Goal: Find specific page/section: Find specific page/section

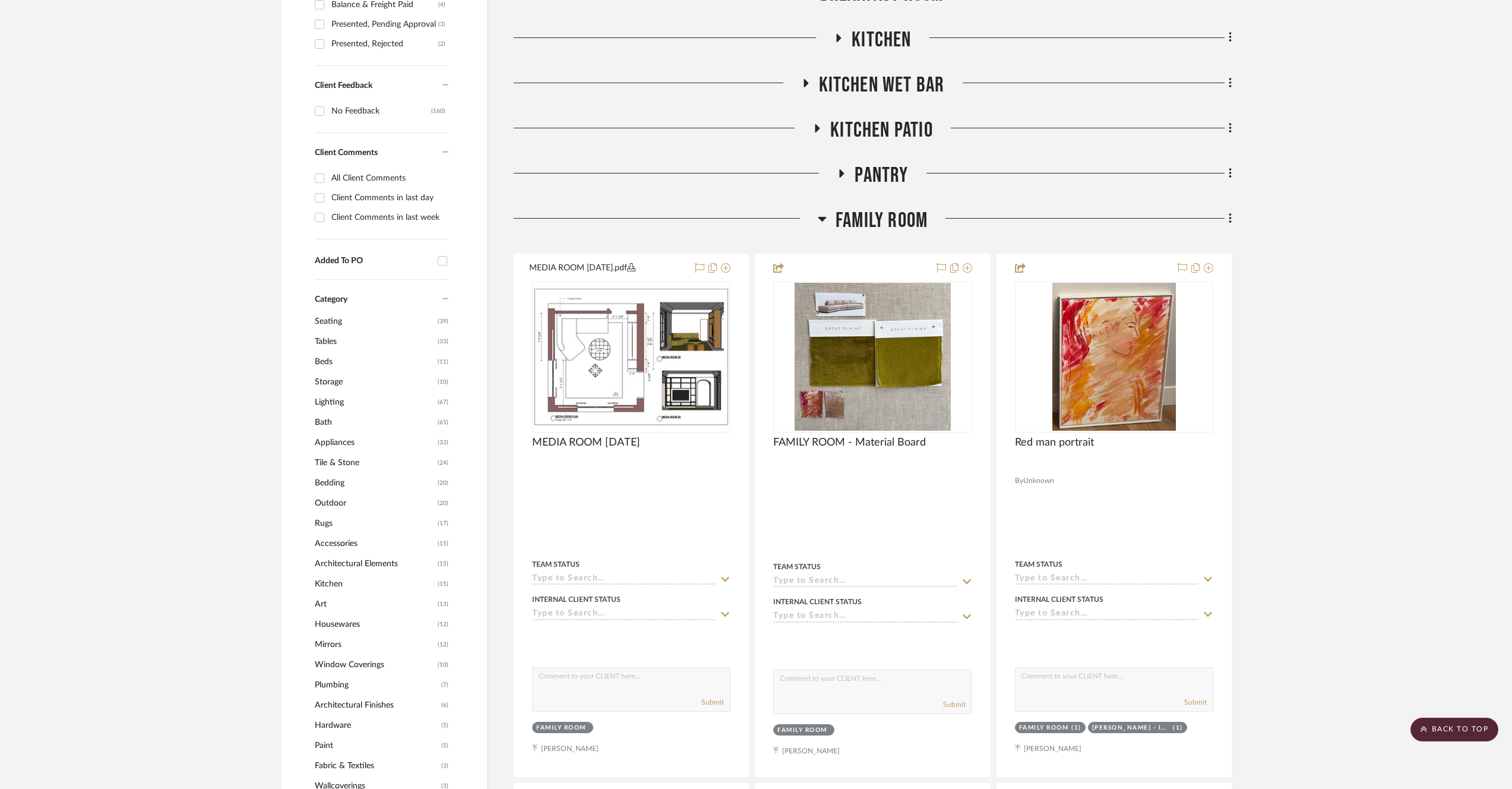
scroll to position [811, 0]
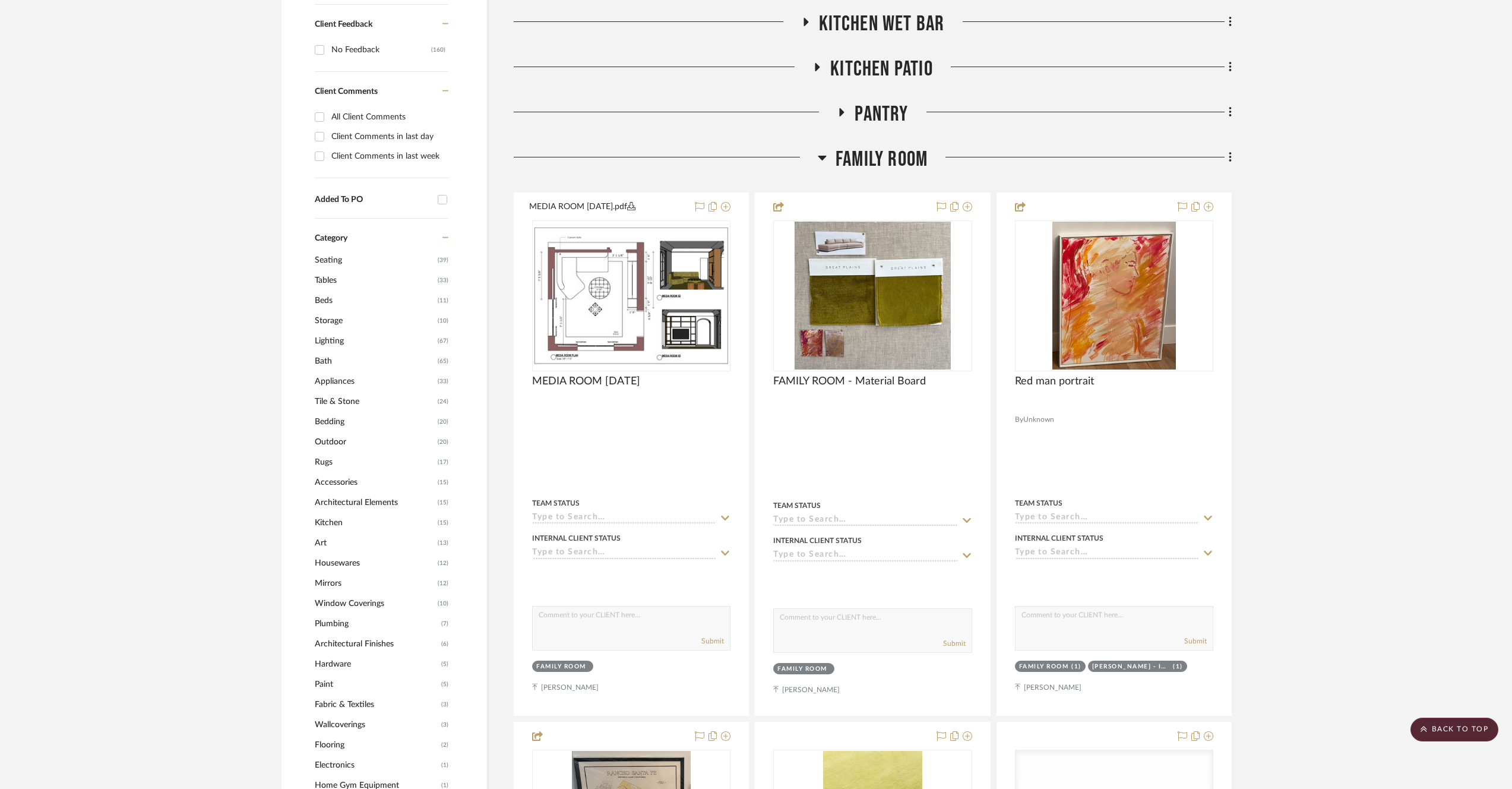
click at [845, 165] on span "Family Room" at bounding box center [881, 159] width 92 height 26
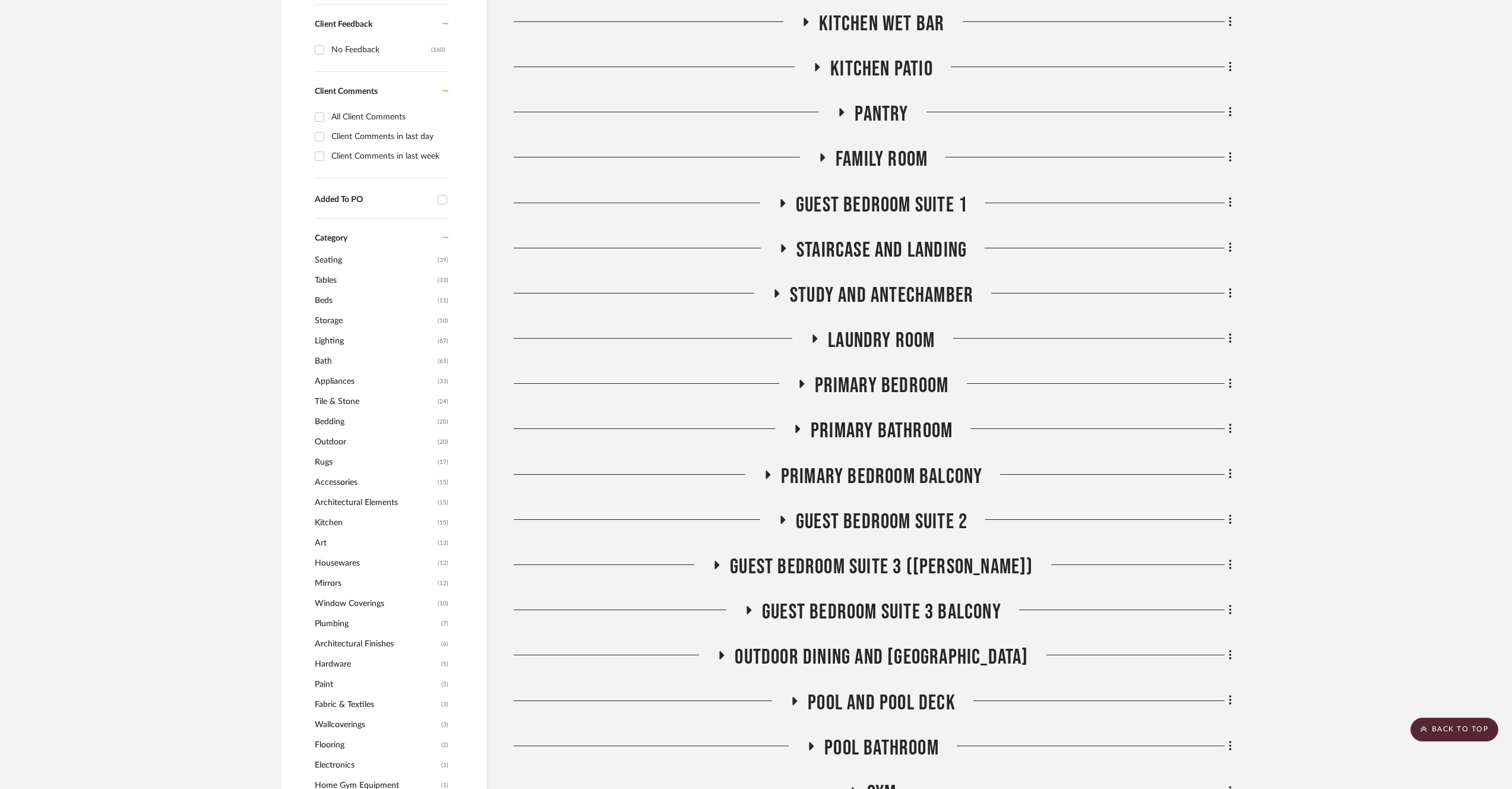
click at [869, 573] on span "Guest Bedroom Suite 3 ([PERSON_NAME])" at bounding box center [881, 567] width 303 height 26
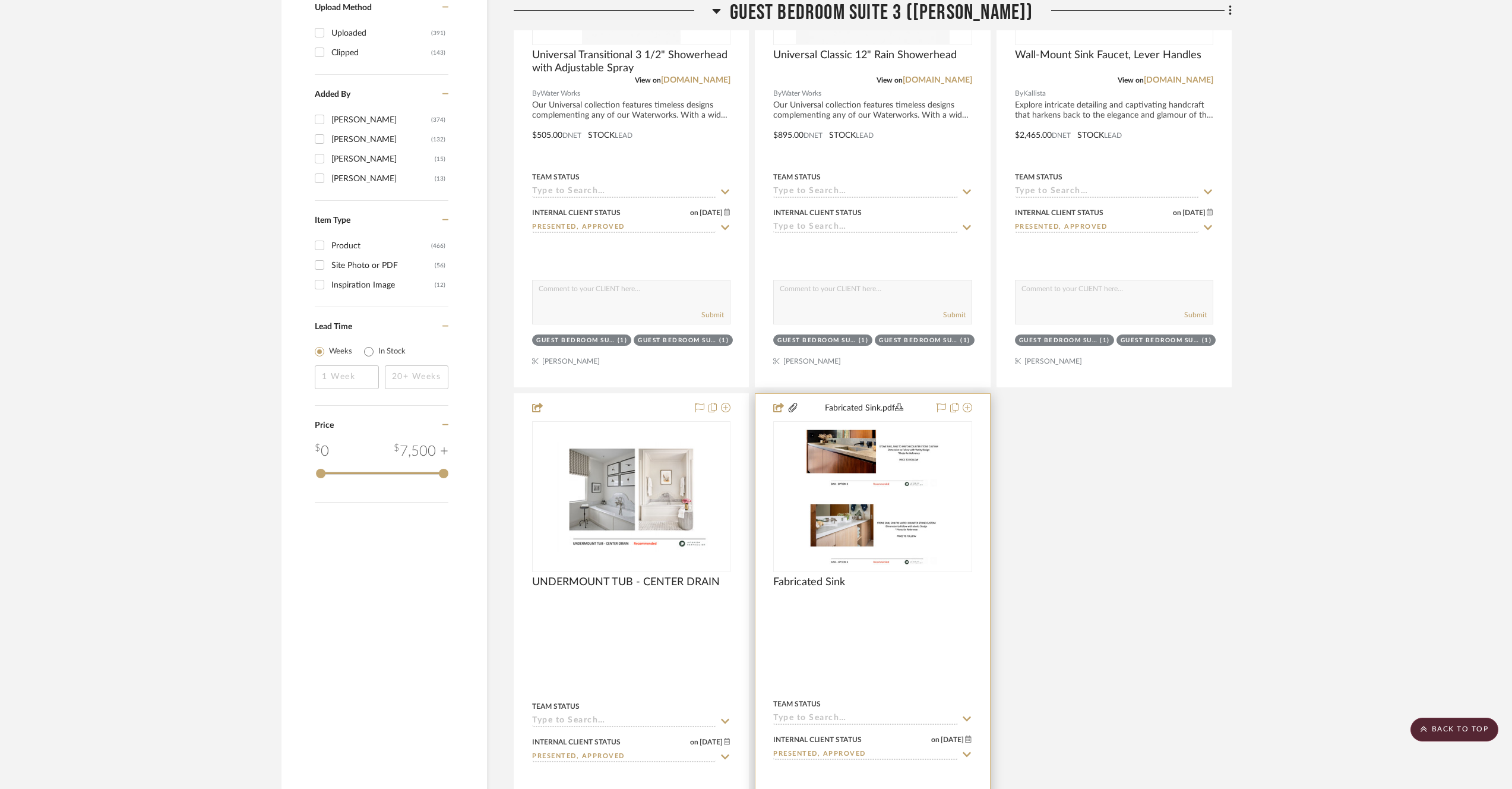
scroll to position [2133, 0]
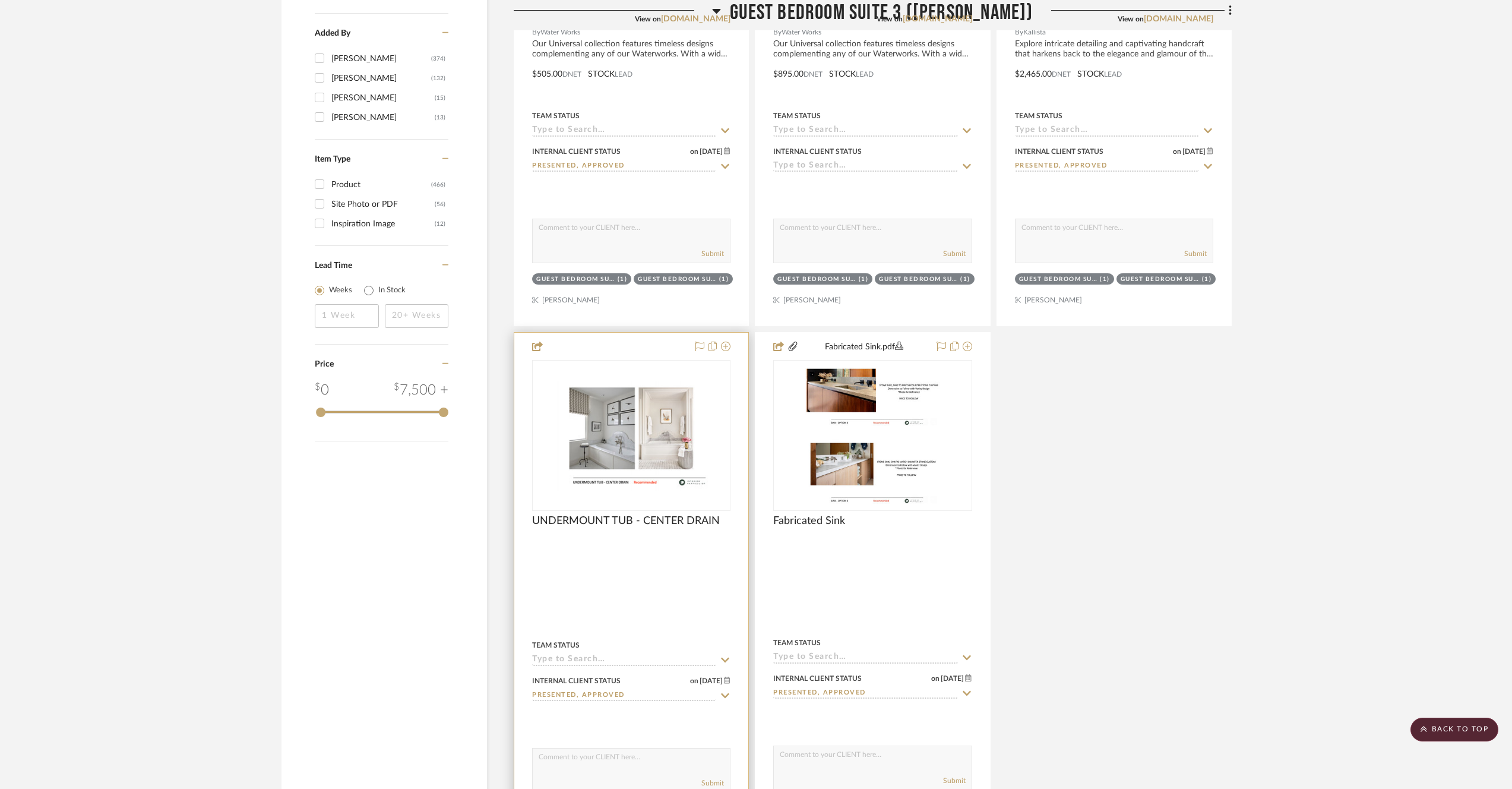
click at [623, 472] on img "0" at bounding box center [631, 435] width 196 height 110
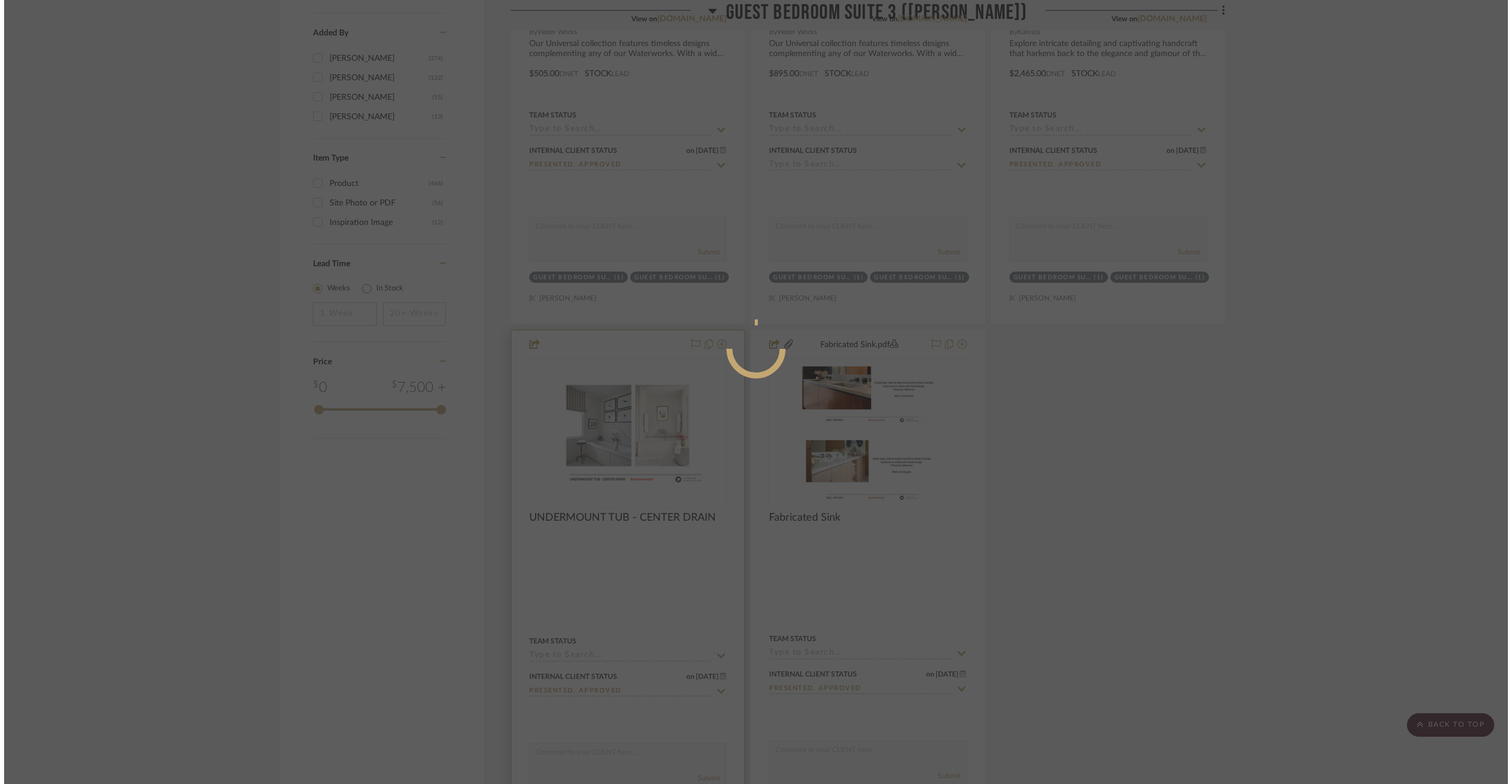
scroll to position [0, 0]
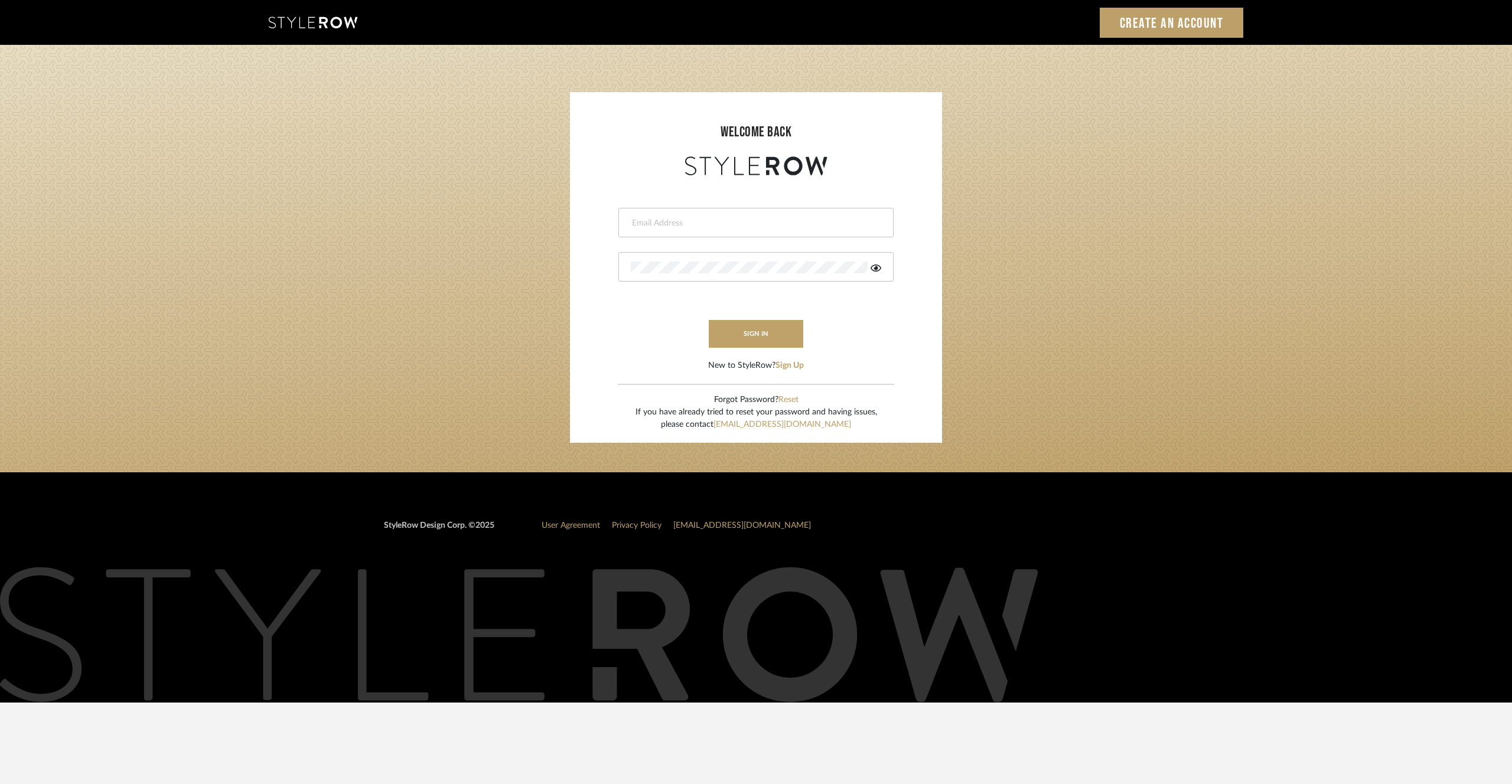
click at [739, 216] on div at bounding box center [756, 222] width 275 height 29
type input "m"
click at [638, 221] on input "Bar@holmstudios.com" at bounding box center [754, 223] width 247 height 12
drag, startPoint x: 692, startPoint y: 223, endPoint x: 581, endPoint y: 226, distance: 111.0
click at [581, 226] on form "b714@nlabreaar@holmstudios.com Invalid email address. This field is required si…" at bounding box center [755, 275] width 348 height 194
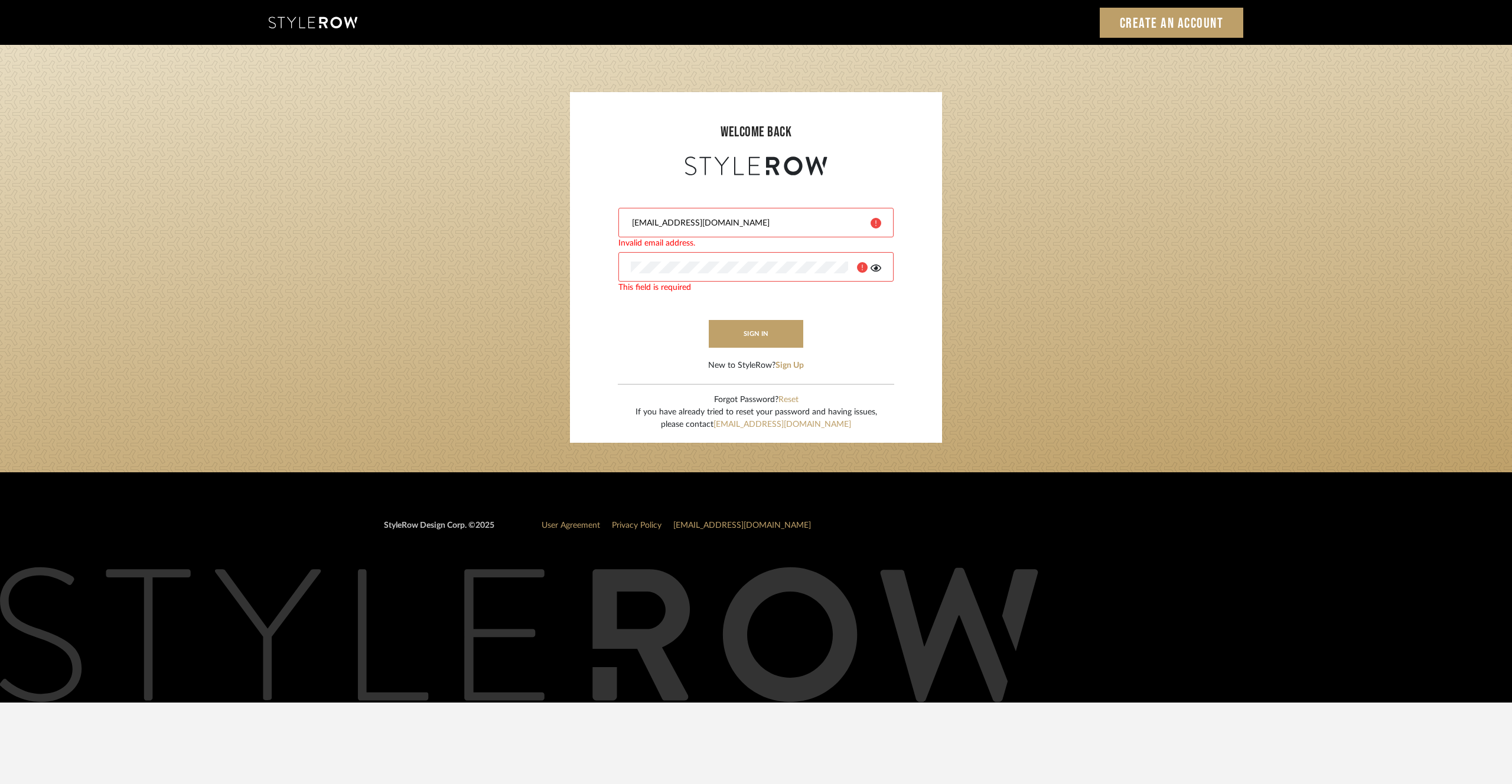
type input "bar@holmstudios.com"
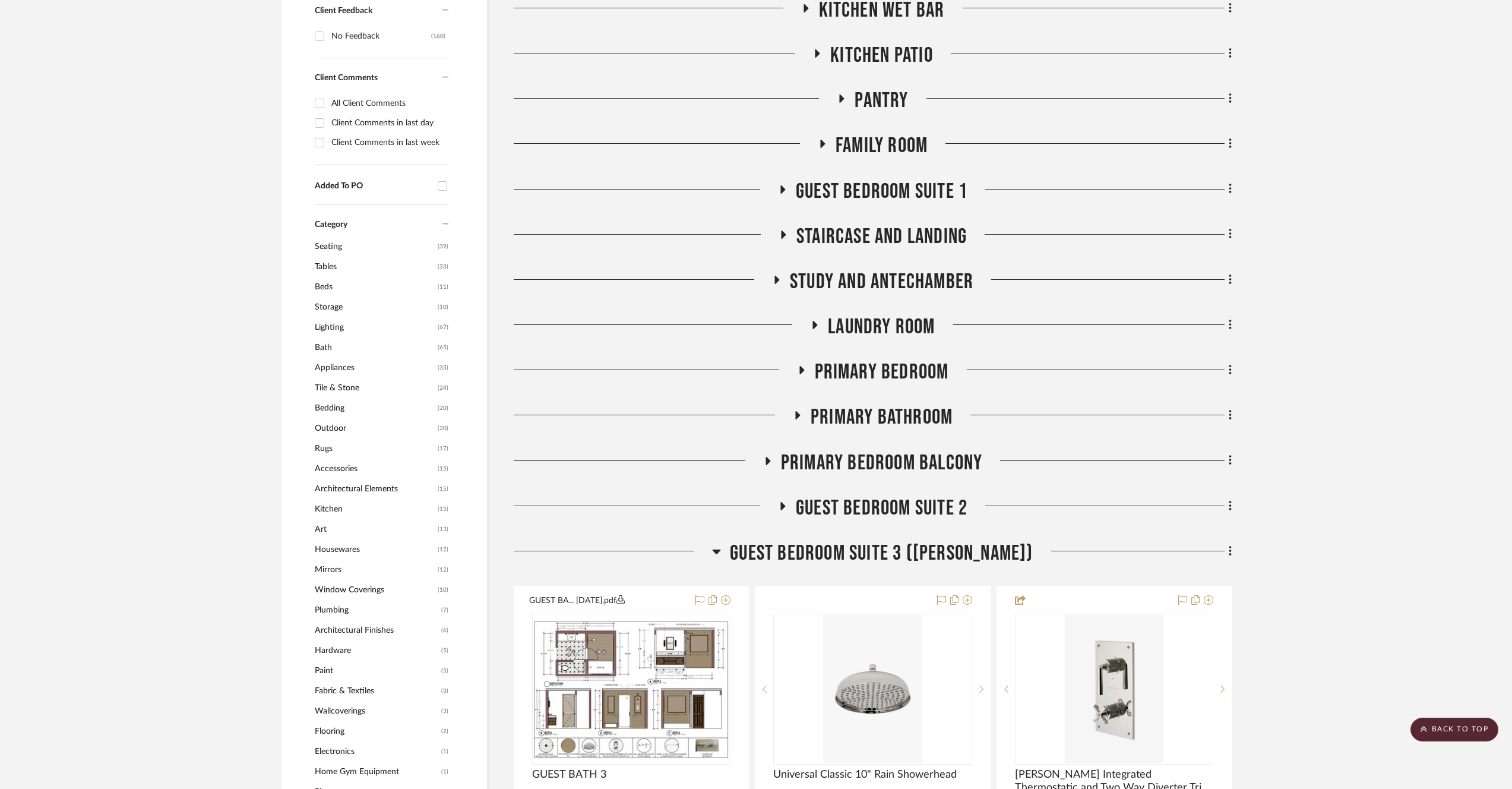
scroll to position [832, 0]
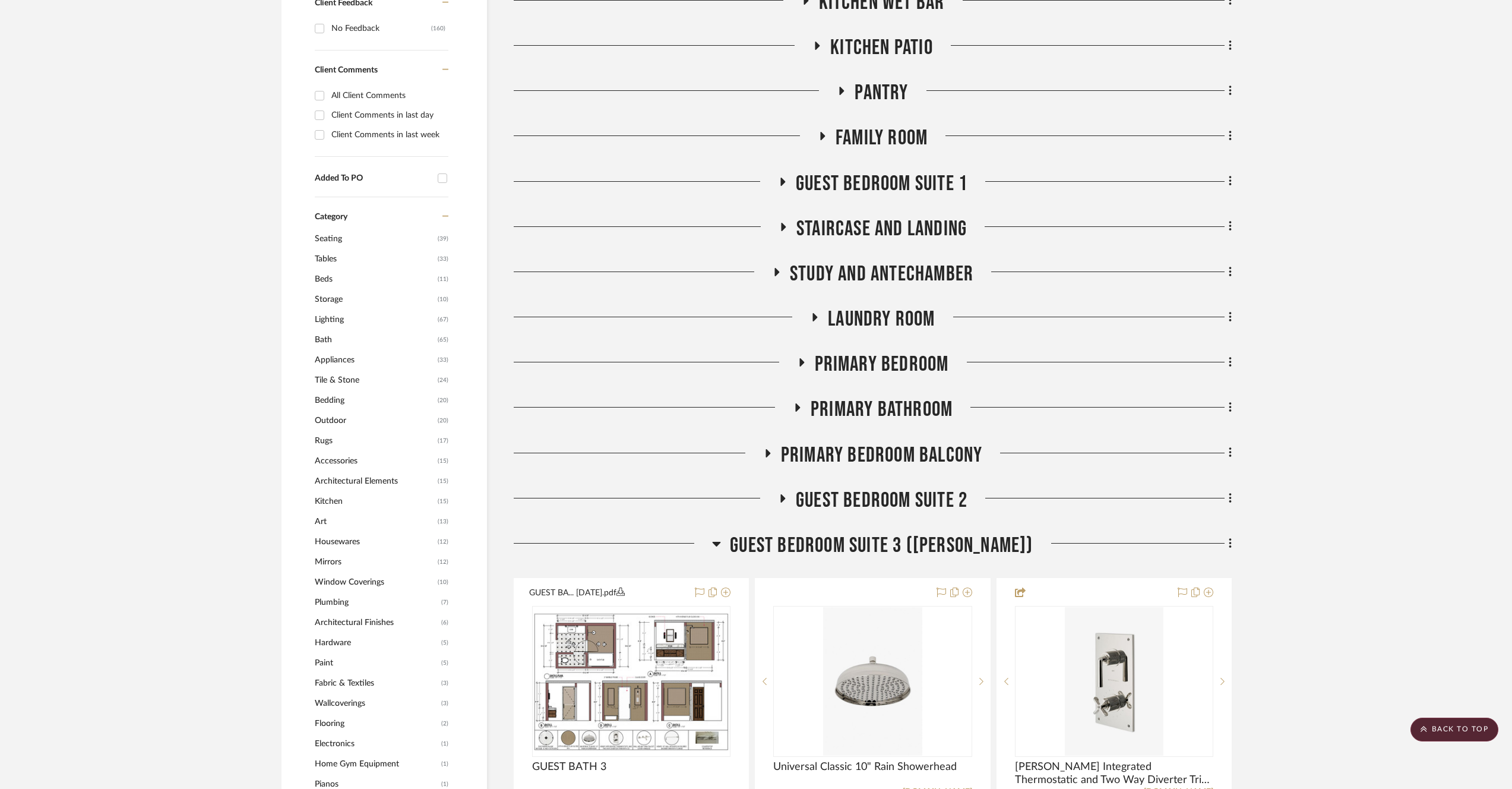
click at [824, 538] on span "Guest Bedroom Suite 3 ([PERSON_NAME])" at bounding box center [881, 546] width 303 height 26
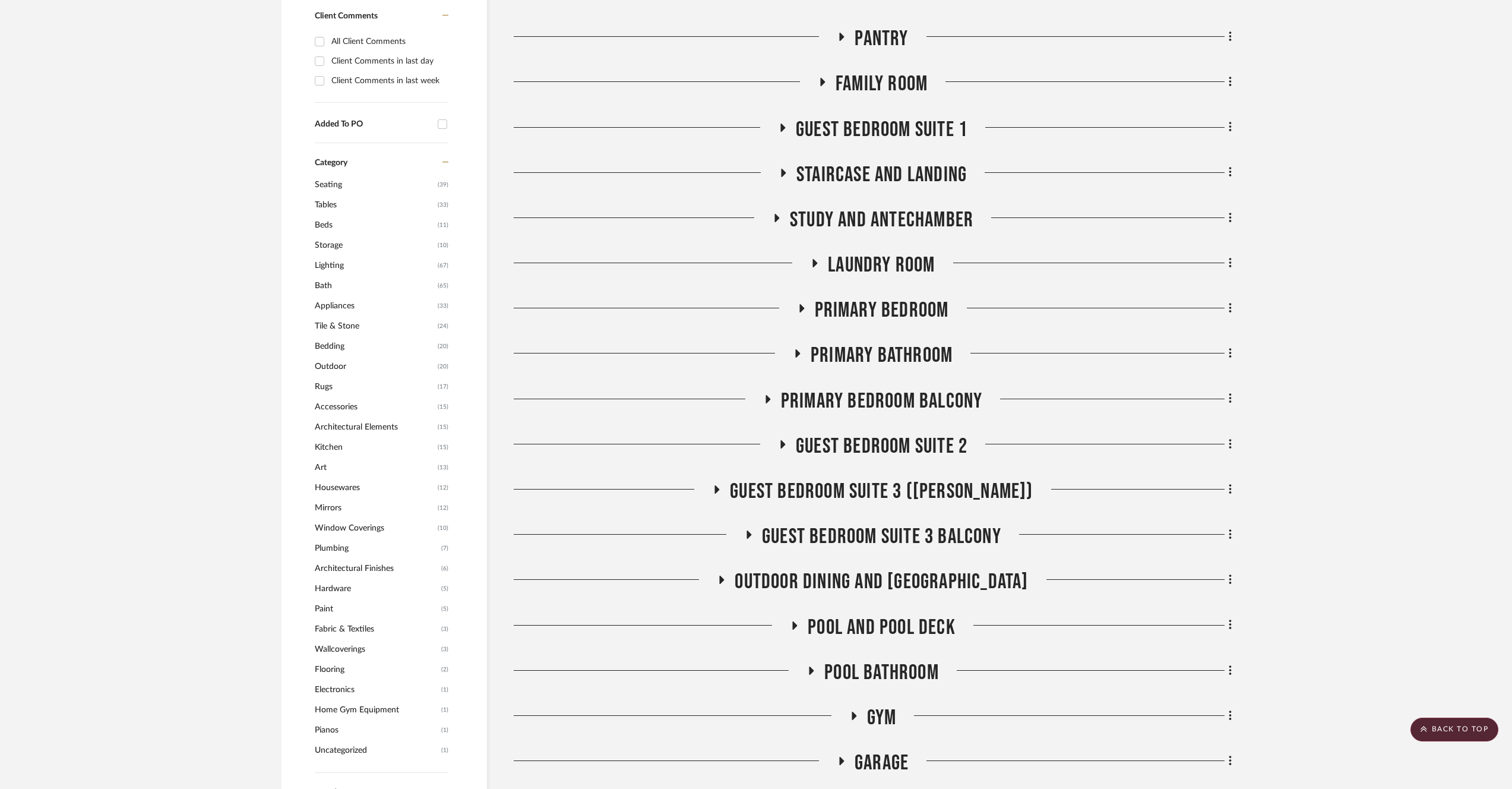
scroll to position [917, 0]
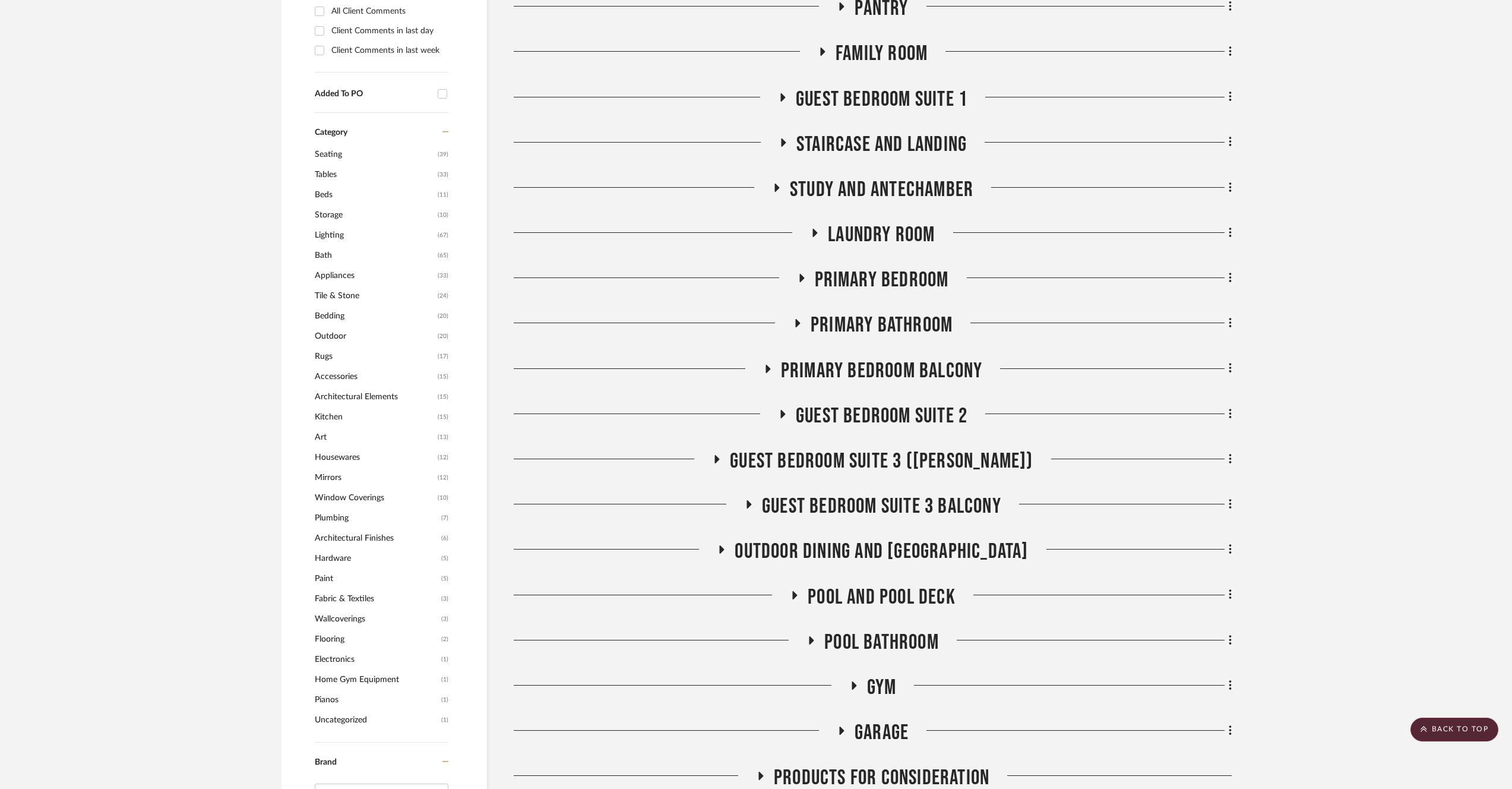
click at [924, 406] on span "Guest Bedroom Suite 2" at bounding box center [882, 416] width 172 height 26
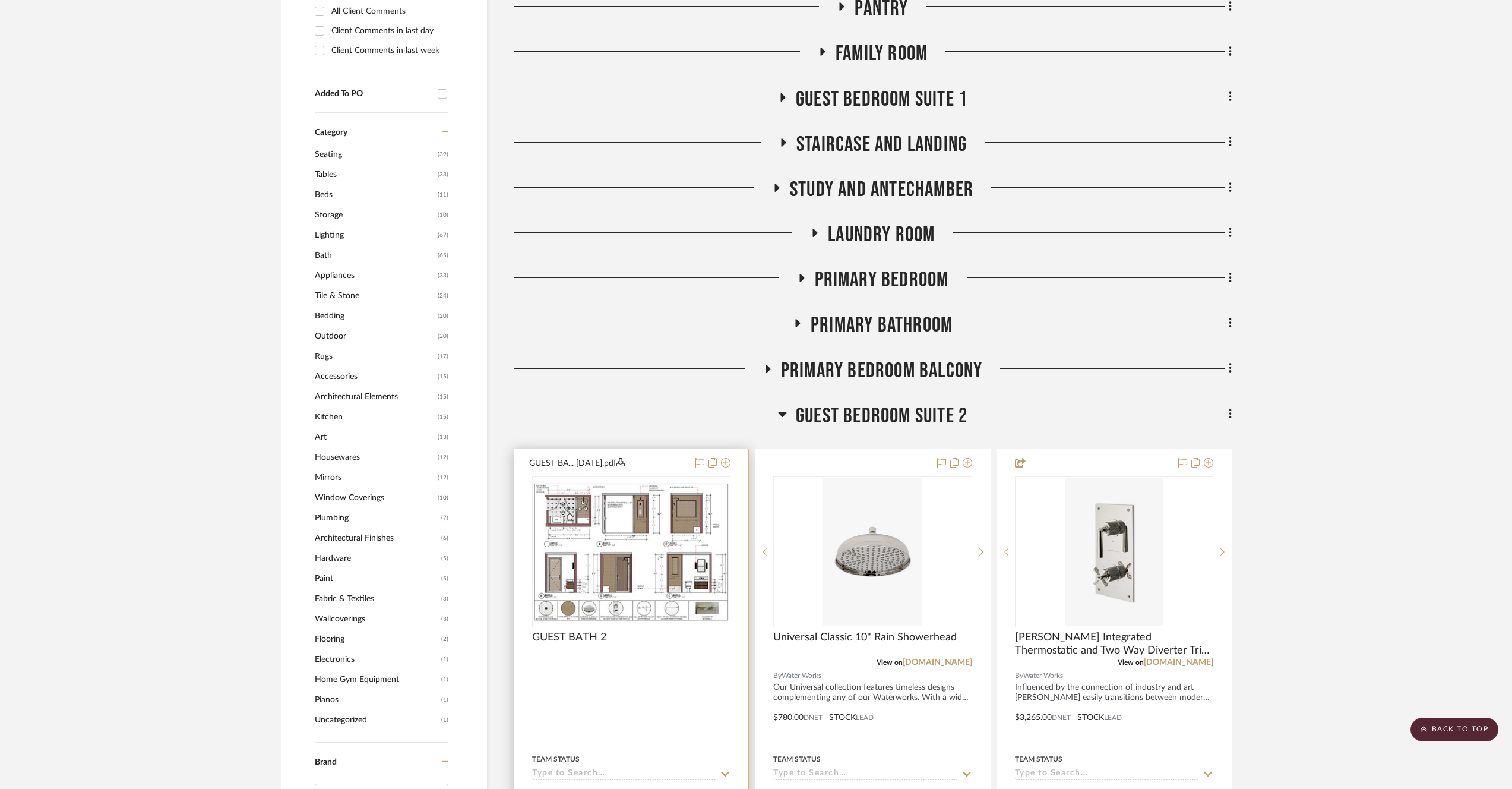
click at [602, 547] on div at bounding box center [631, 552] width 198 height 151
click at [583, 524] on img "0" at bounding box center [631, 551] width 196 height 139
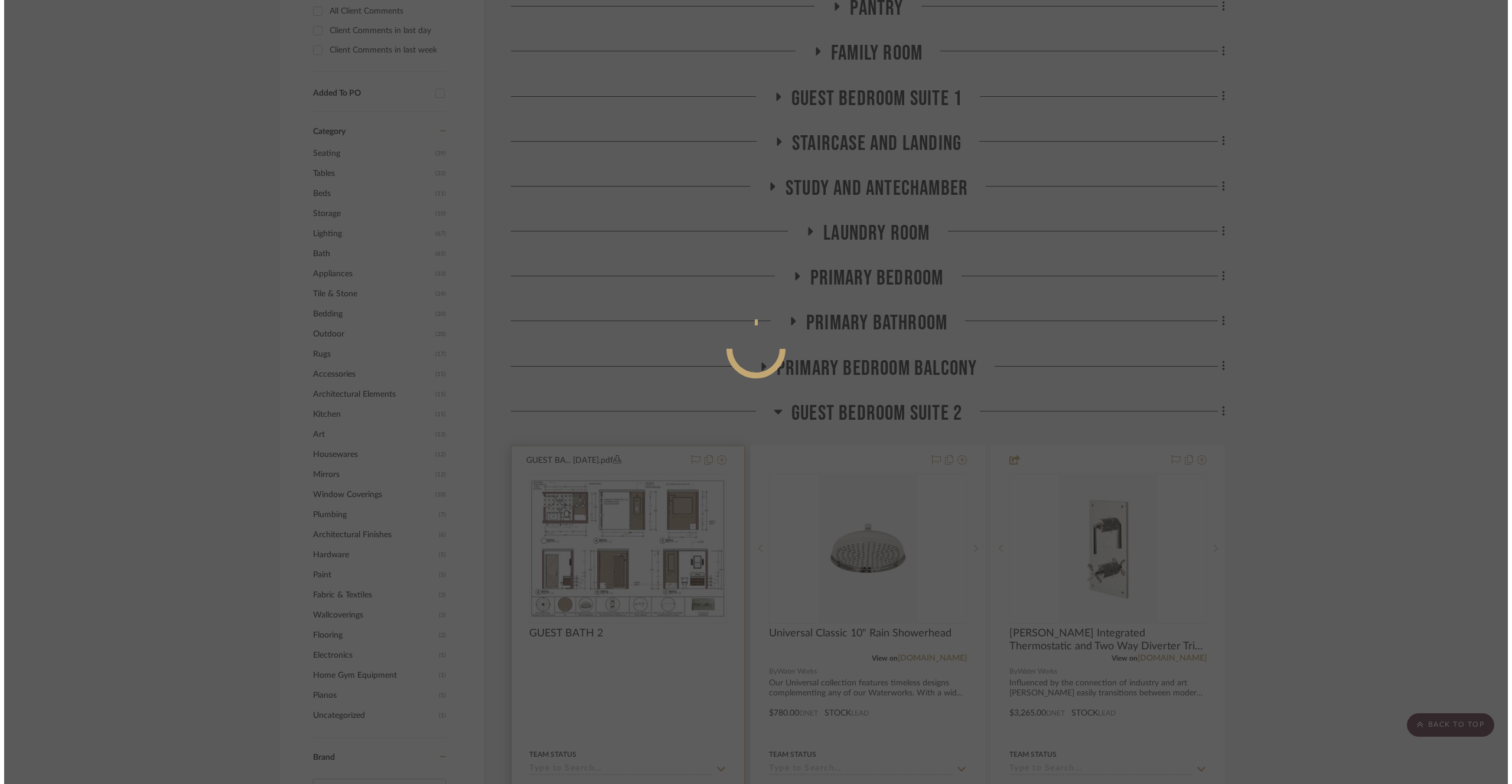
scroll to position [0, 0]
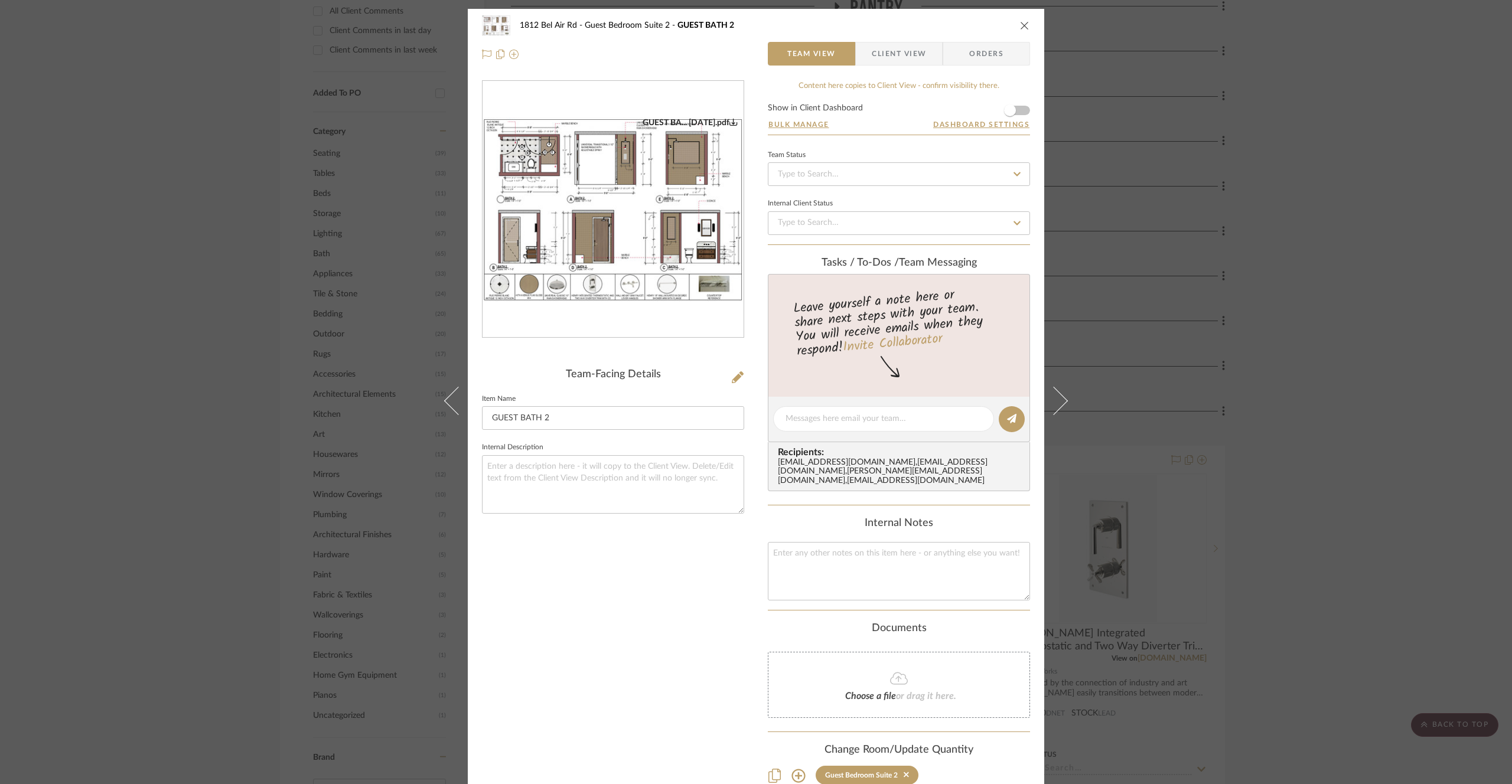
click at [547, 175] on img "0" at bounding box center [613, 210] width 261 height 184
click at [327, 284] on div "1812 Bel Air Rd Guest Bedroom Suite 2 GUEST BATH 2 Team View Client View Orders…" at bounding box center [756, 392] width 1512 height 784
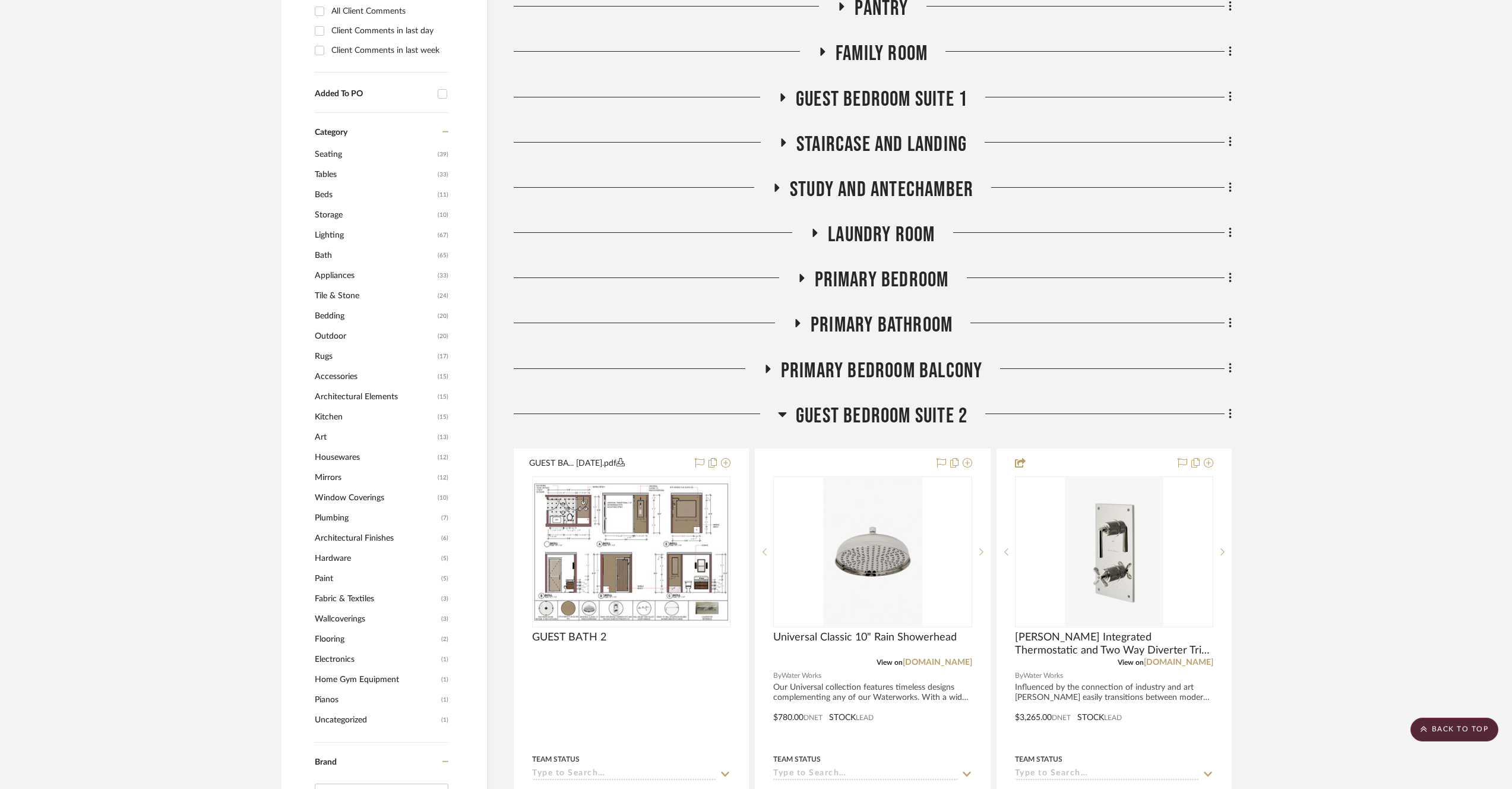
scroll to position [924, 0]
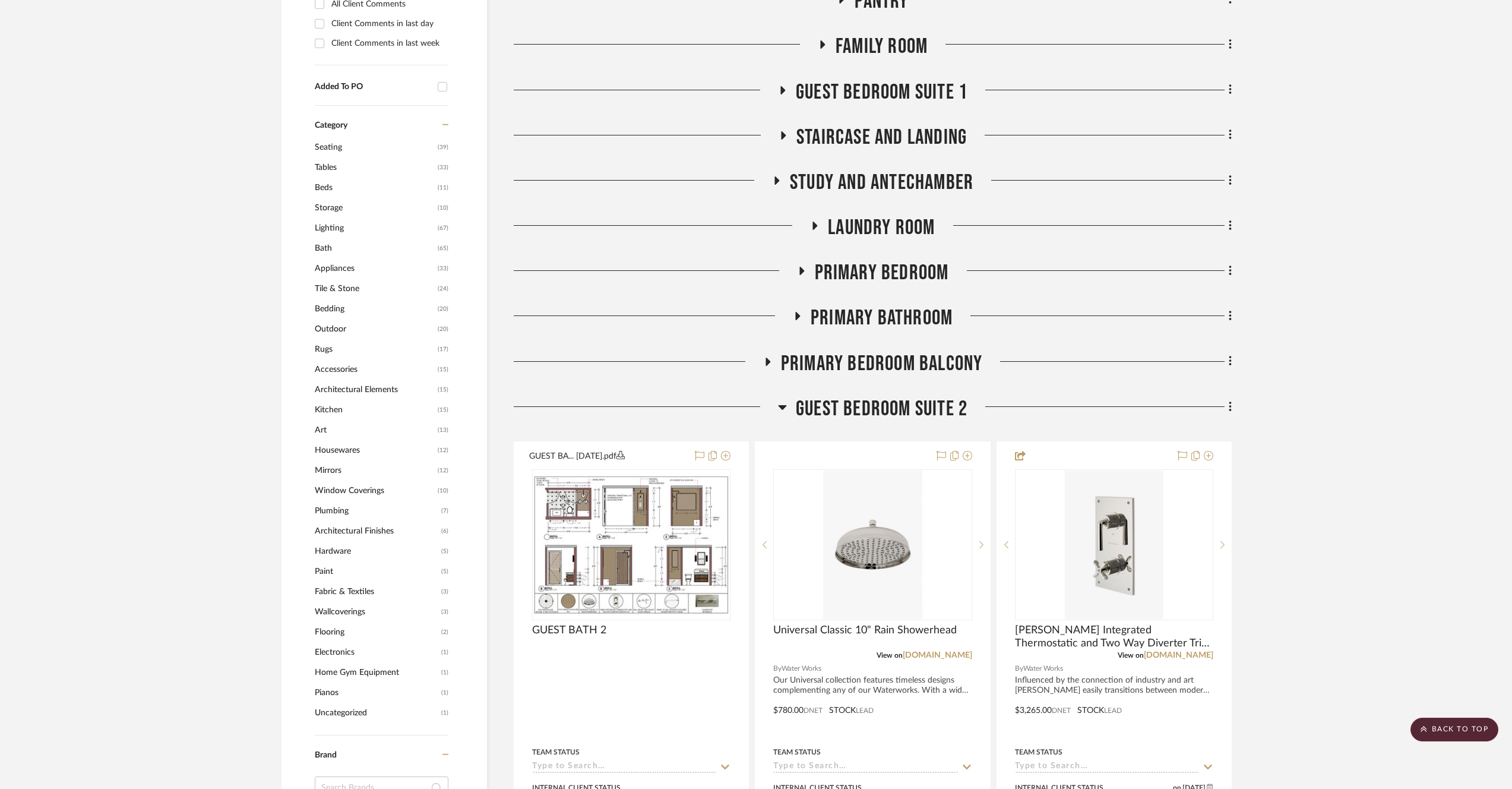
click at [814, 399] on span "Guest Bedroom Suite 2" at bounding box center [882, 409] width 172 height 26
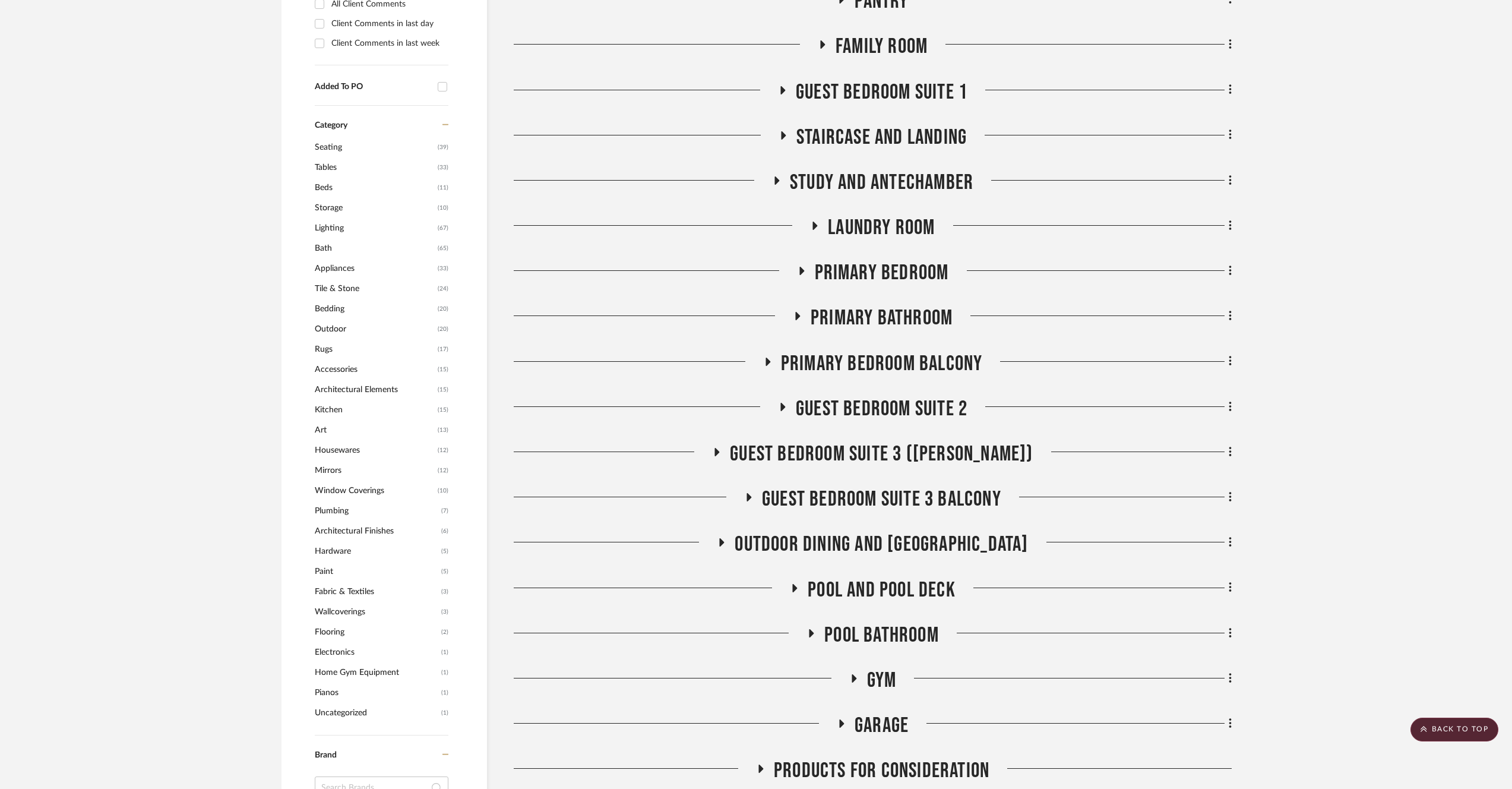
click at [987, 442] on span "Guest Bedroom Suite 3 ([PERSON_NAME])" at bounding box center [881, 454] width 303 height 26
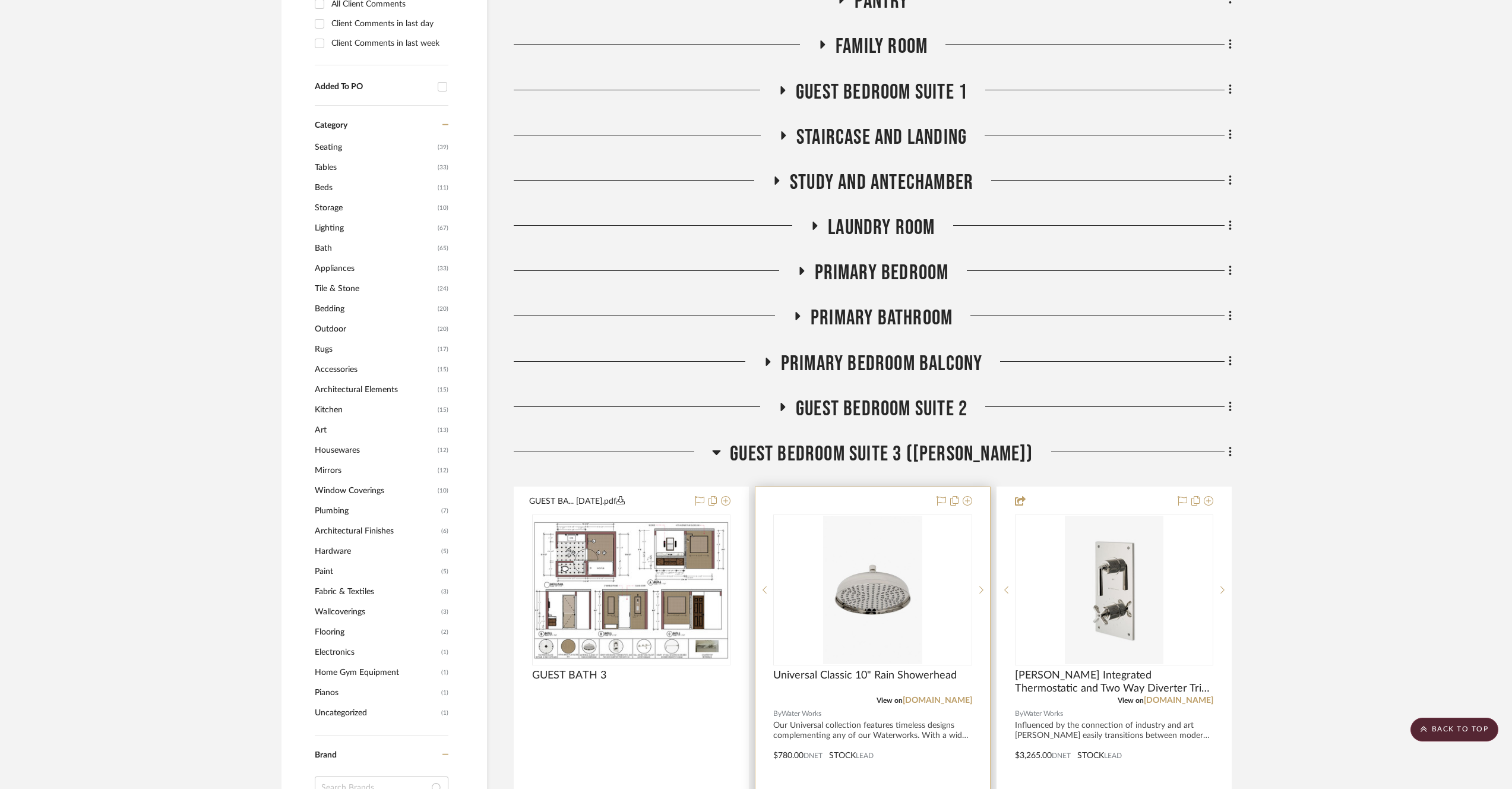
scroll to position [1184, 0]
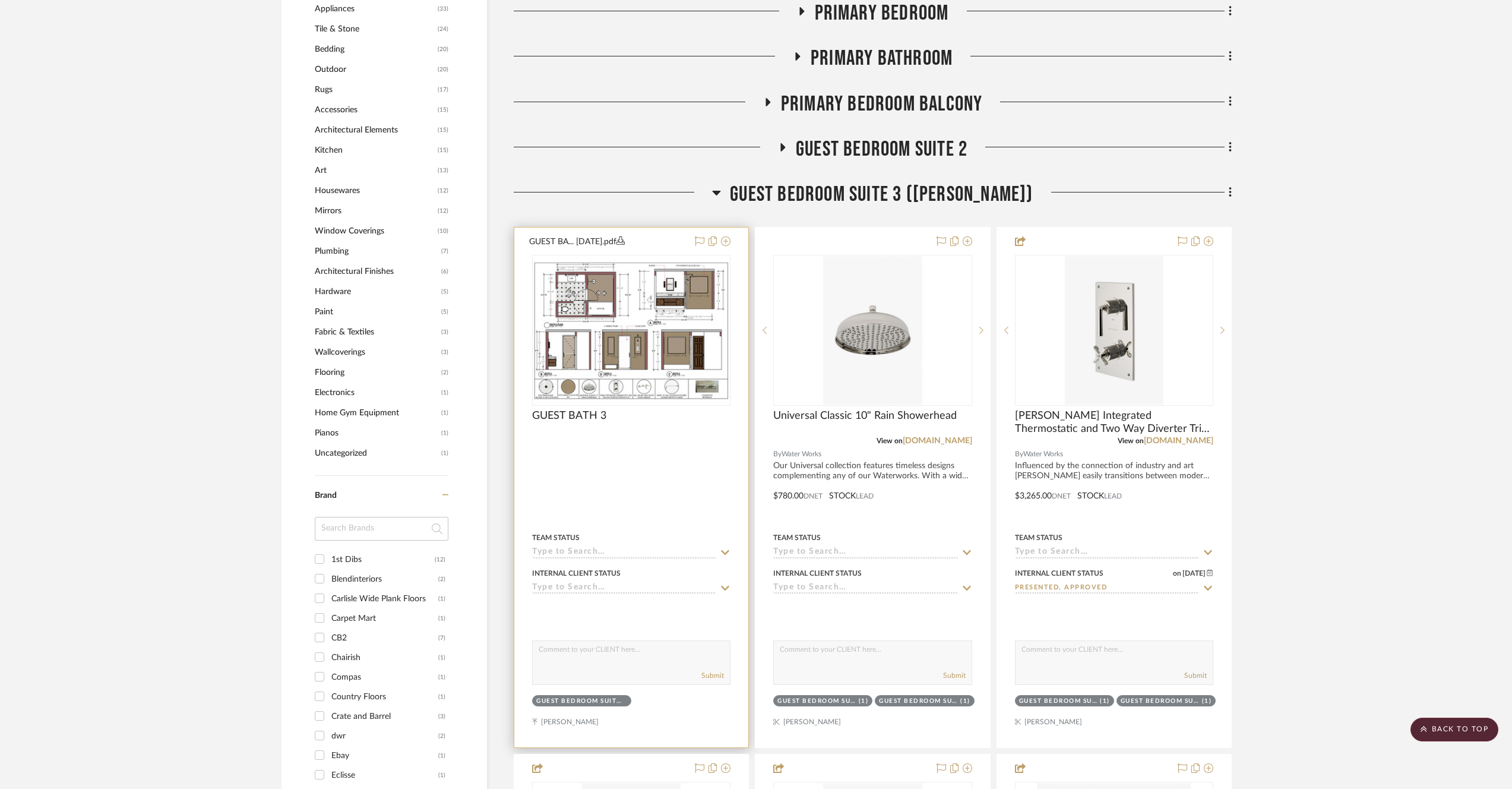
click at [634, 366] on img "0" at bounding box center [631, 331] width 196 height 139
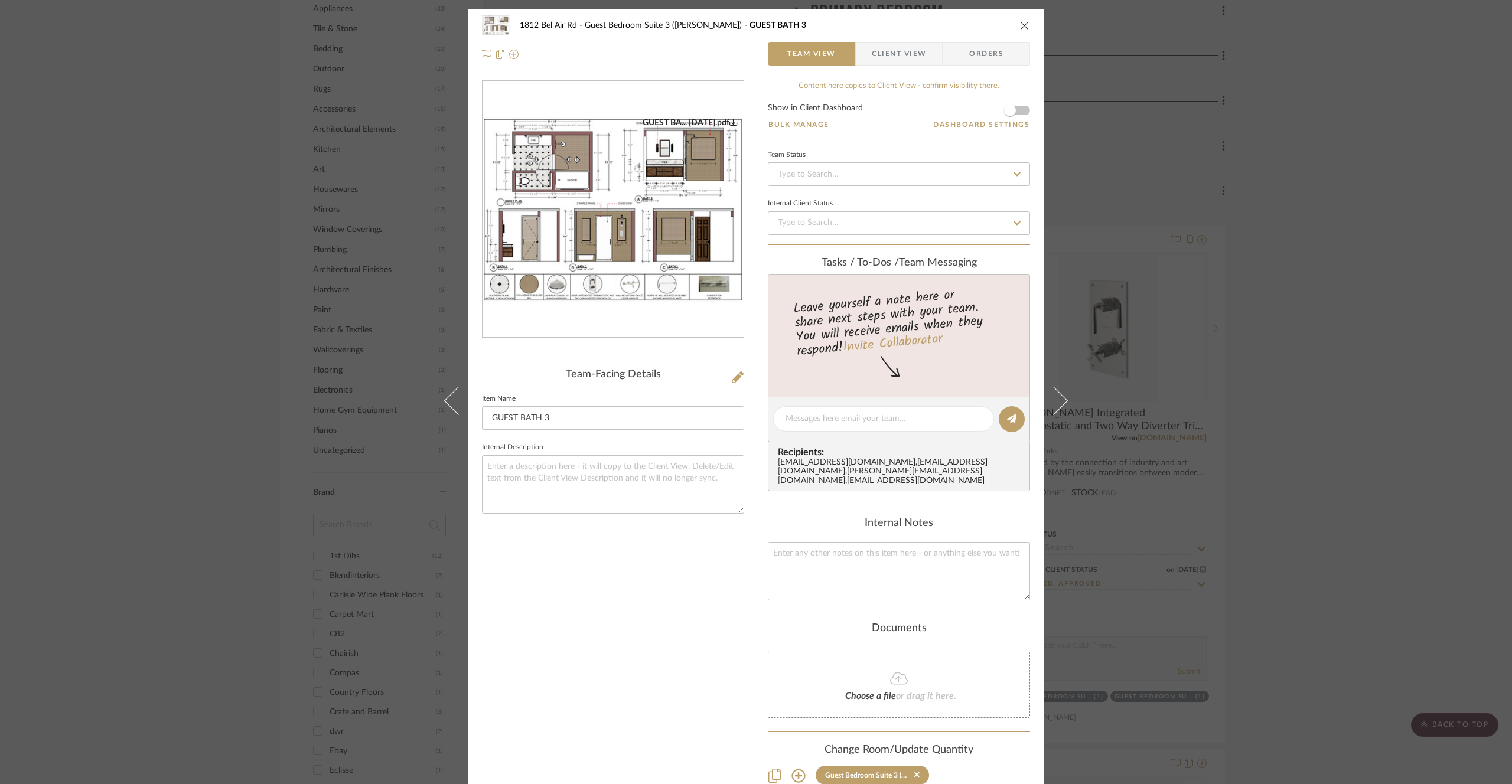
click at [638, 231] on img "0" at bounding box center [613, 210] width 261 height 184
